Goal: Check status: Check status

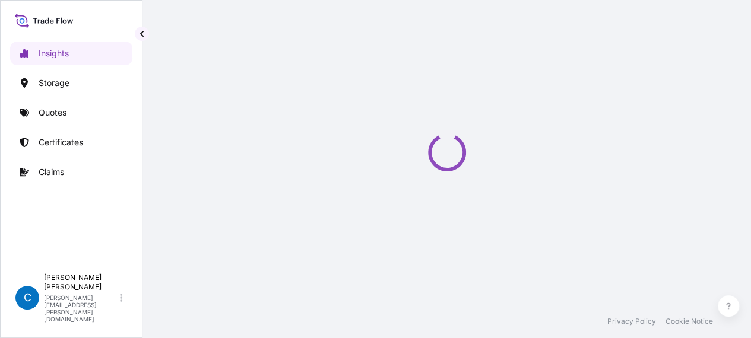
select select "2025"
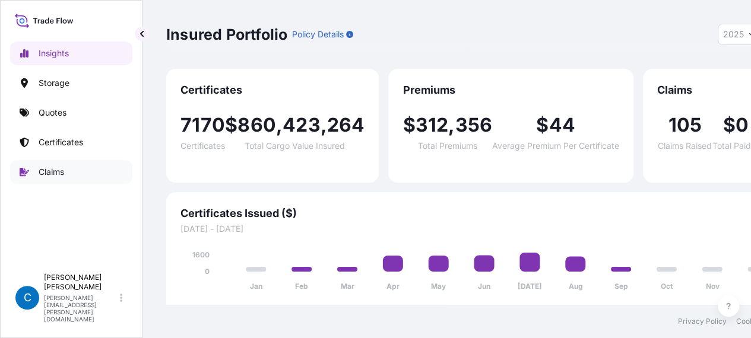
click at [59, 166] on p "Claims" at bounding box center [52, 172] width 26 height 12
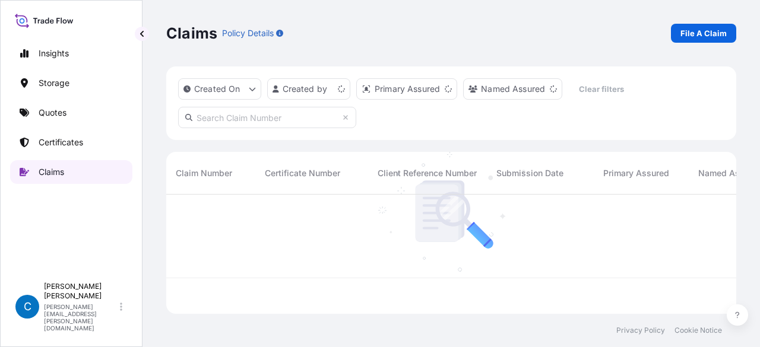
scroll to position [117, 560]
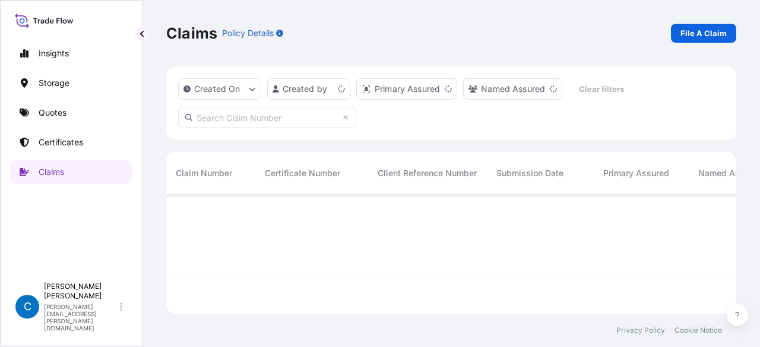
click at [227, 123] on input "text" at bounding box center [267, 117] width 178 height 21
paste input "CL31628-12"
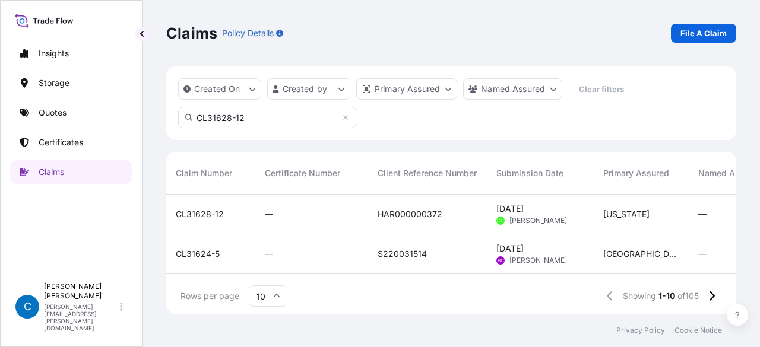
type input "CL31628-12"
click at [211, 211] on span "CL31628-12" at bounding box center [200, 214] width 48 height 12
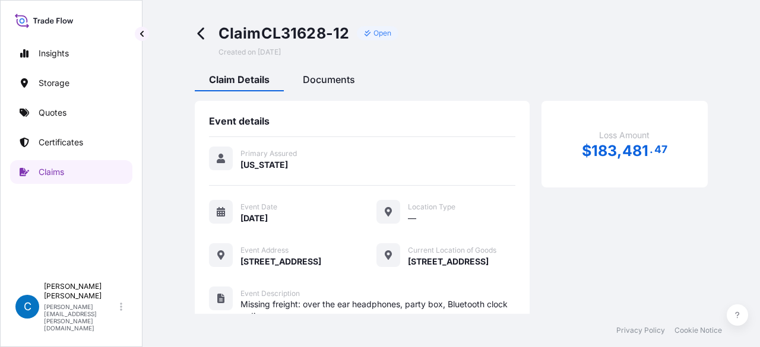
click at [348, 84] on span "Documents" at bounding box center [329, 80] width 52 height 12
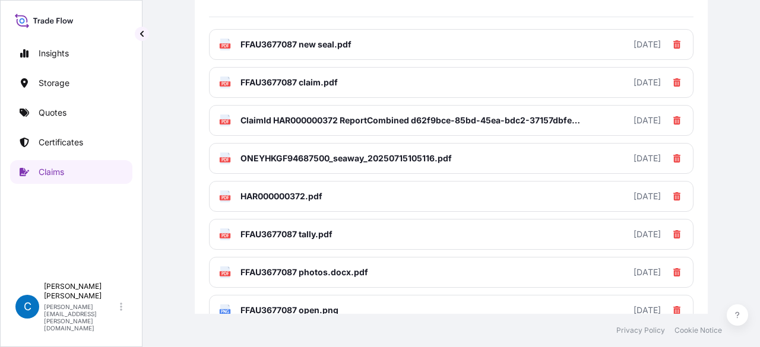
scroll to position [139, 0]
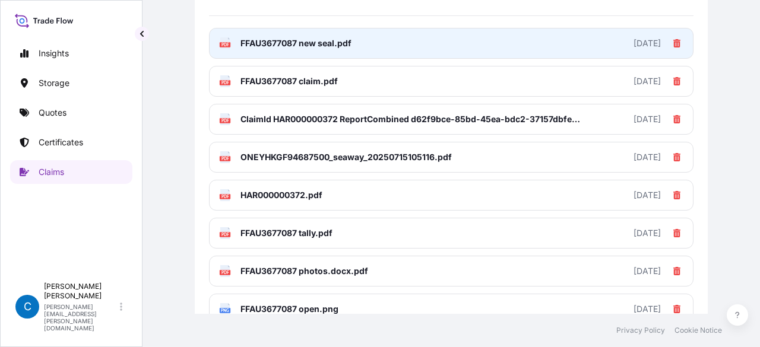
click at [379, 56] on link "PDF FFAU3677087 new seal.pdf [DATE]" at bounding box center [451, 43] width 484 height 31
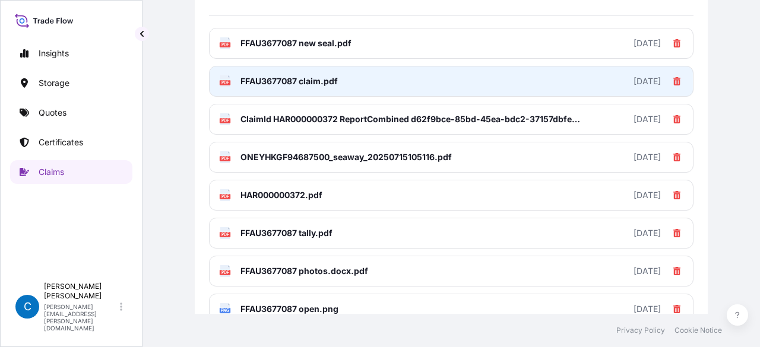
click at [302, 73] on link "PDF FFAU3677087 claim.pdf [DATE]" at bounding box center [451, 81] width 484 height 31
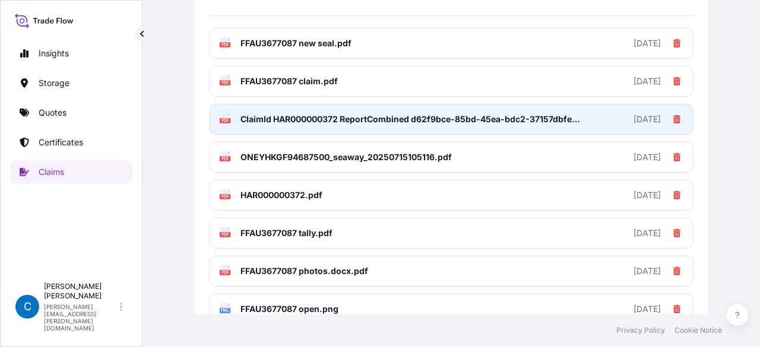
click at [312, 116] on span "ClaimId HAR000000372 ReportCombined d62f9bce-85bd-45ea-bdc2-37157dbfebdf.pdf" at bounding box center [411, 119] width 342 height 12
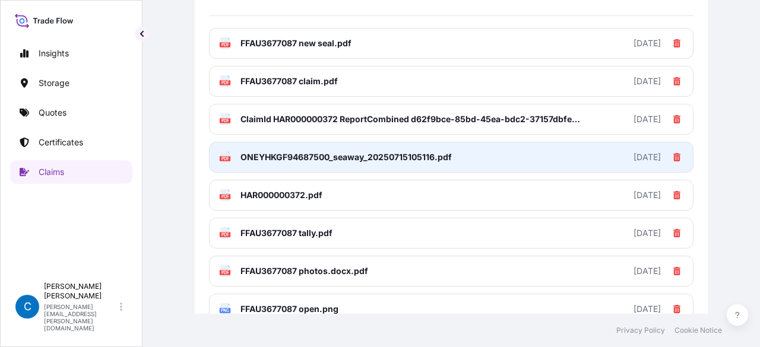
click at [303, 155] on span "ONEYHKGF94687500_seaway_20250715105116.pdf" at bounding box center [345, 157] width 211 height 12
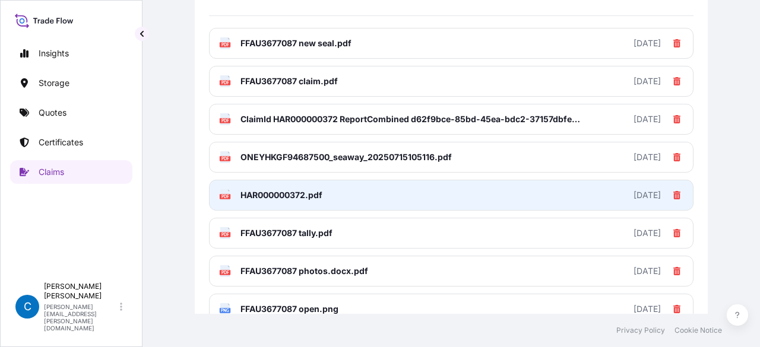
click at [310, 196] on span "HAR000000372.pdf" at bounding box center [281, 195] width 82 height 12
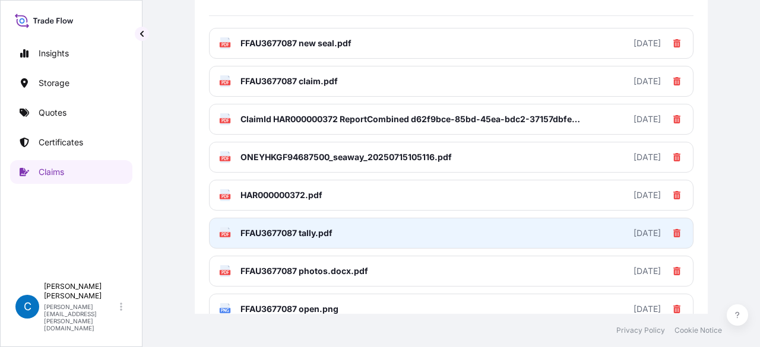
click at [293, 232] on span "FFAU3677087 tally.pdf" at bounding box center [286, 233] width 92 height 12
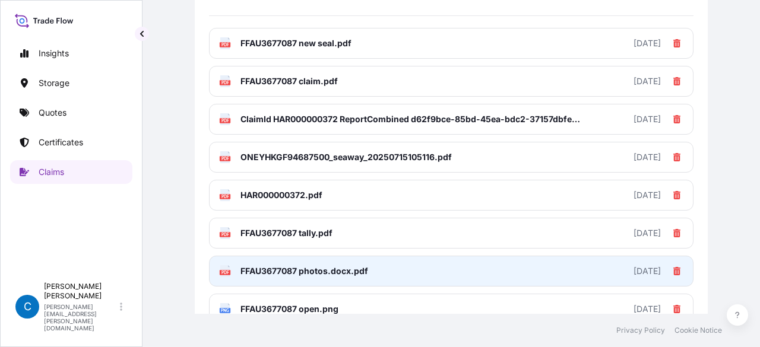
click at [299, 274] on span "FFAU3677087 photos.docx.pdf" at bounding box center [304, 271] width 128 height 12
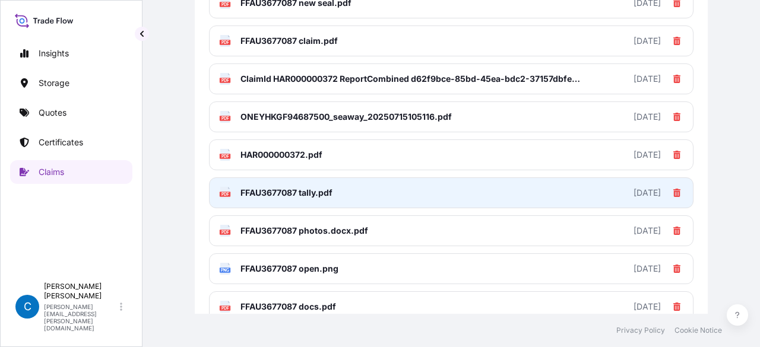
scroll to position [180, 0]
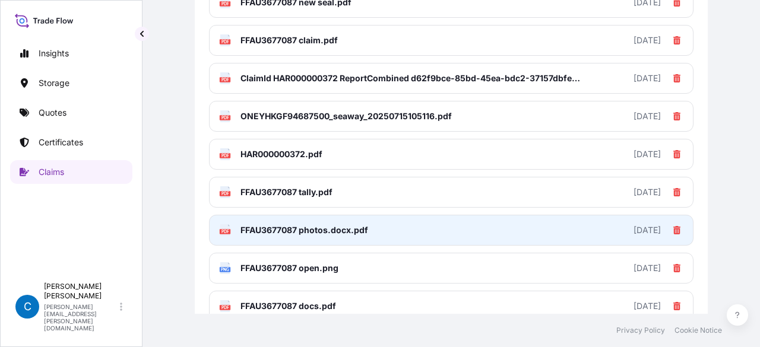
click at [317, 231] on span "FFAU3677087 photos.docx.pdf" at bounding box center [304, 230] width 128 height 12
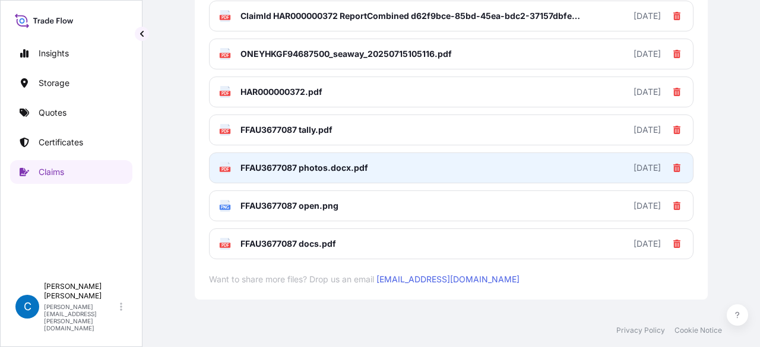
scroll to position [243, 0]
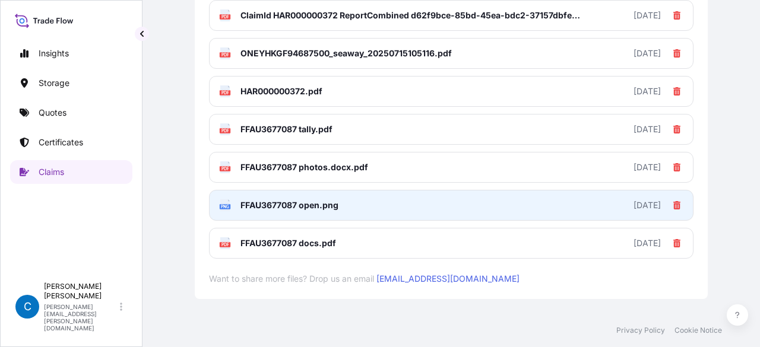
click at [352, 209] on link "PNG FFAU3677087 open.png [DATE]" at bounding box center [451, 205] width 484 height 31
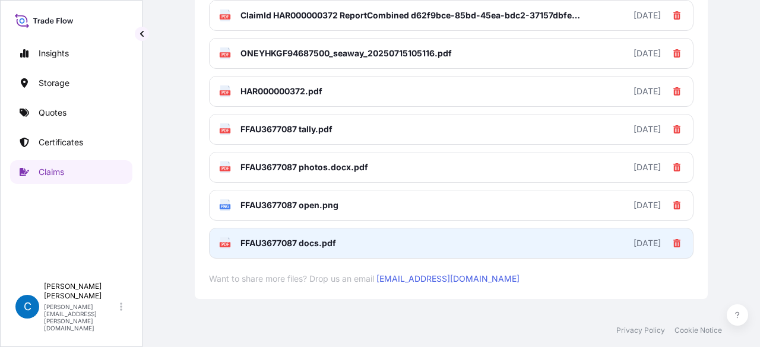
click at [320, 252] on link "PDF FFAU3677087 docs.pdf [DATE]" at bounding box center [451, 243] width 484 height 31
